Goal: Navigation & Orientation: Find specific page/section

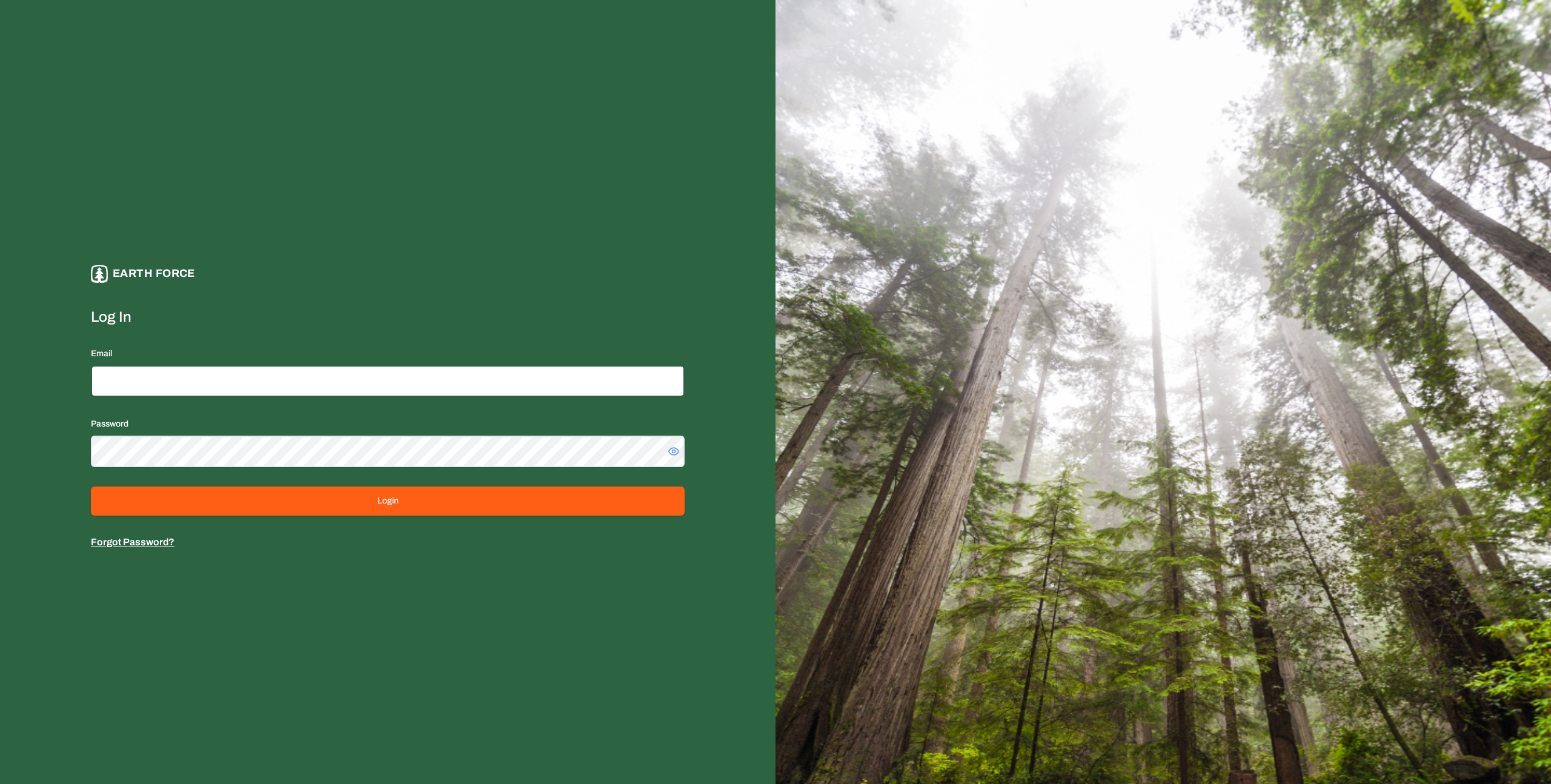
type input "**********"
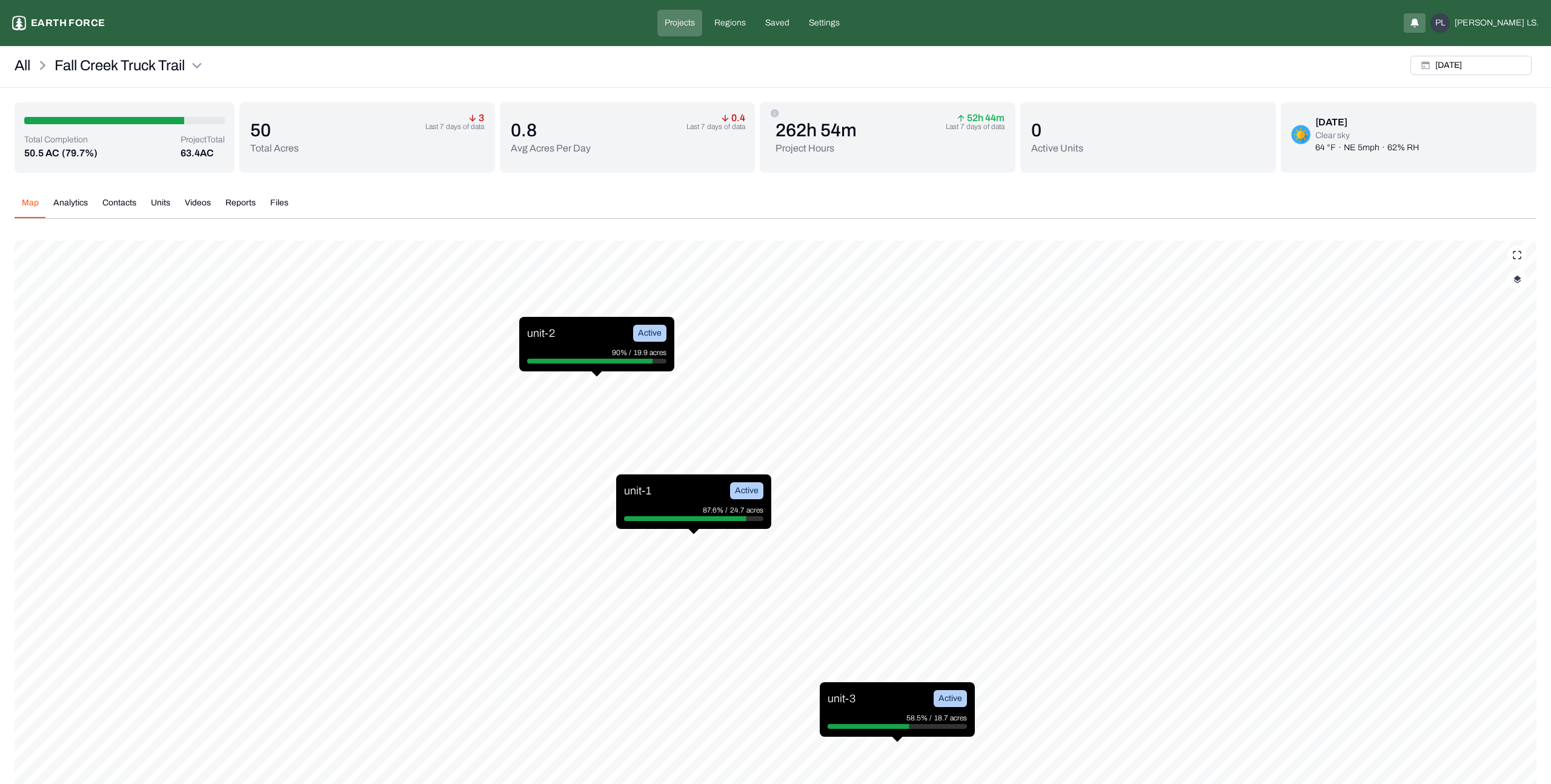
click at [309, 2] on div "Fall Creek Truck Trail Earth force Projects Regions Saved Settings PL Philip LS." at bounding box center [776, 23] width 1551 height 46
